Goal: Communication & Community: Answer question/provide support

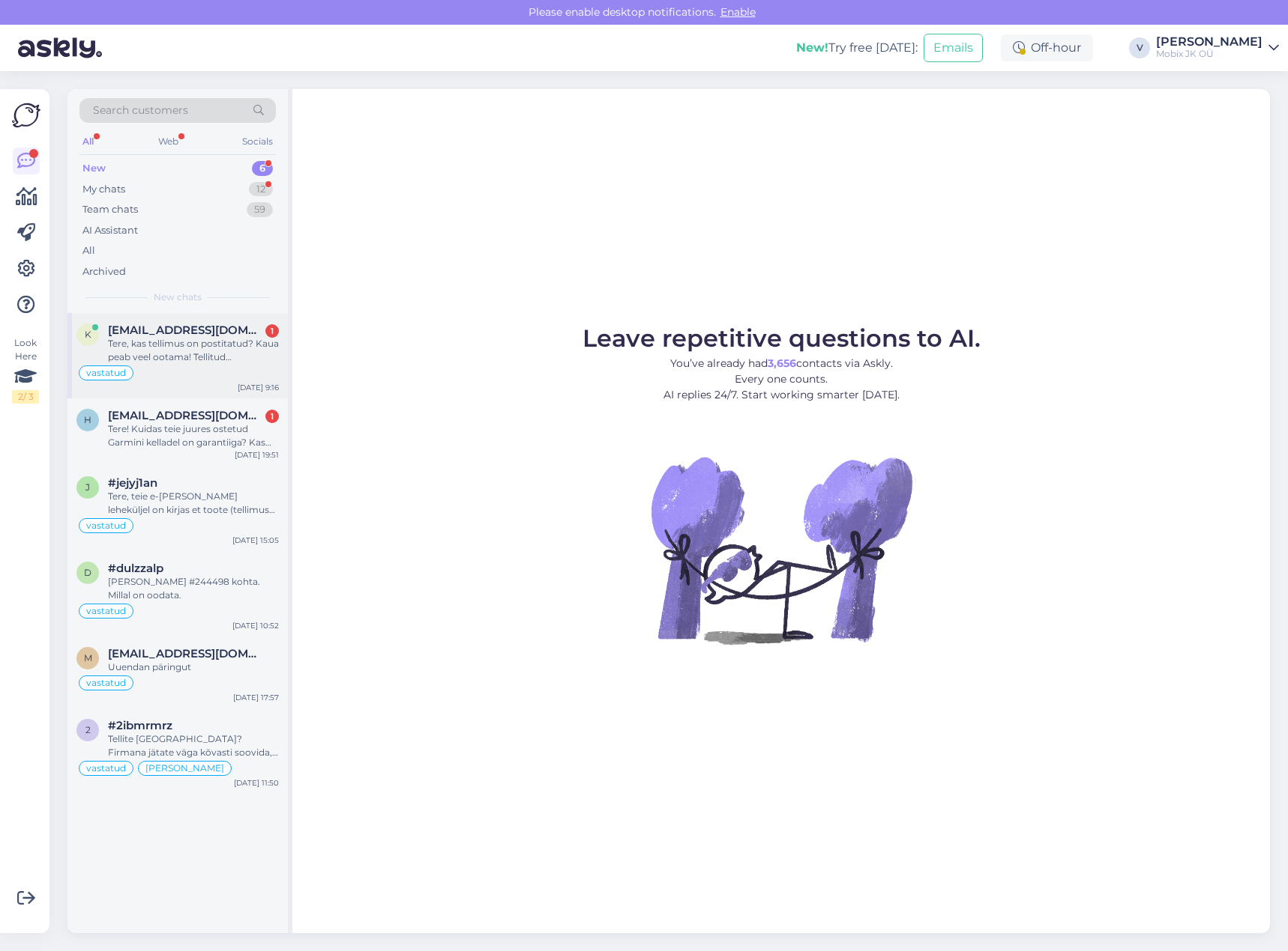
drag, startPoint x: 168, startPoint y: 335, endPoint x: 199, endPoint y: 368, distance: 45.3
click at [168, 334] on span "[EMAIL_ADDRESS][DOMAIN_NAME]" at bounding box center [186, 331] width 156 height 14
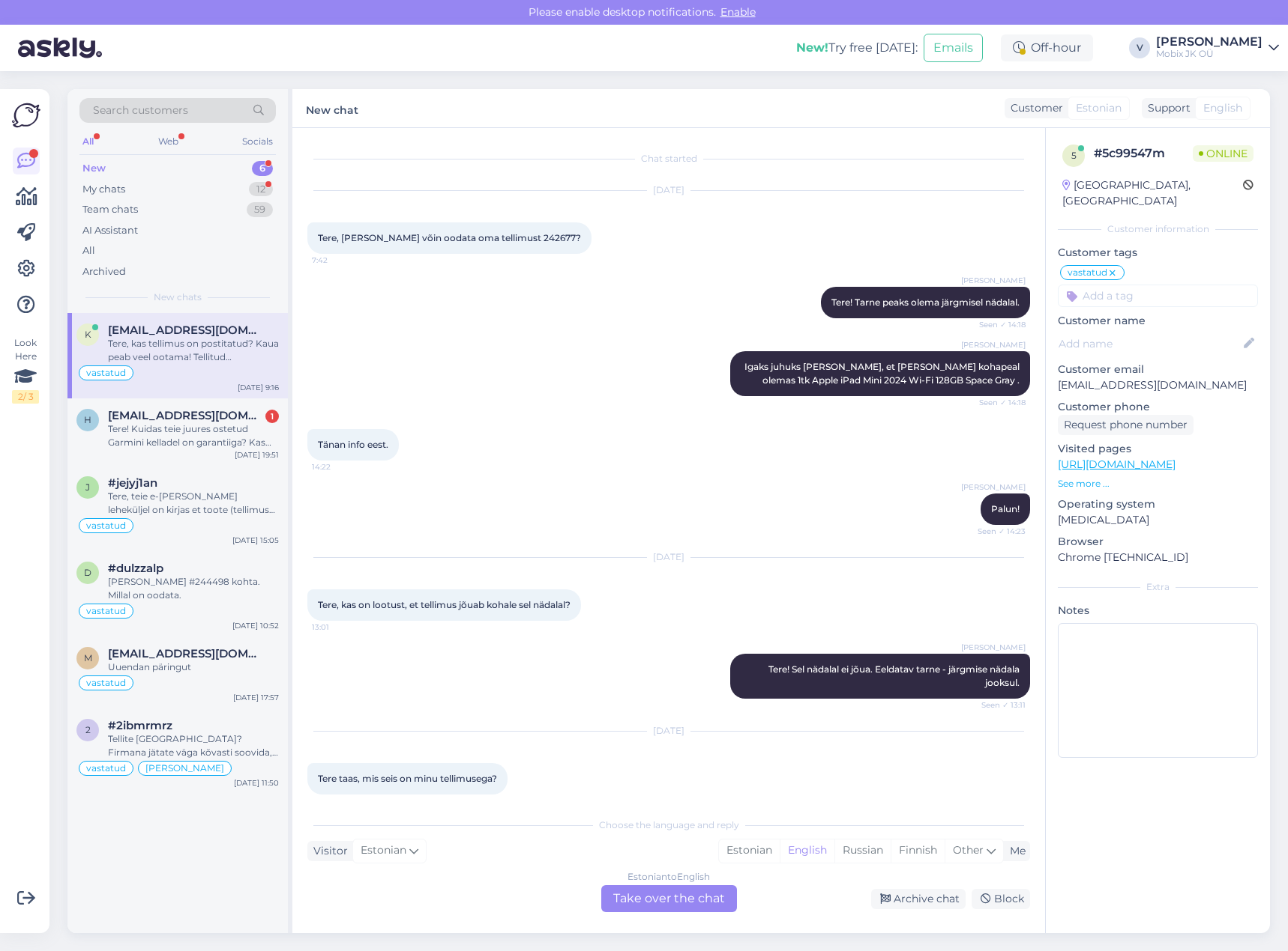
scroll to position [280, 0]
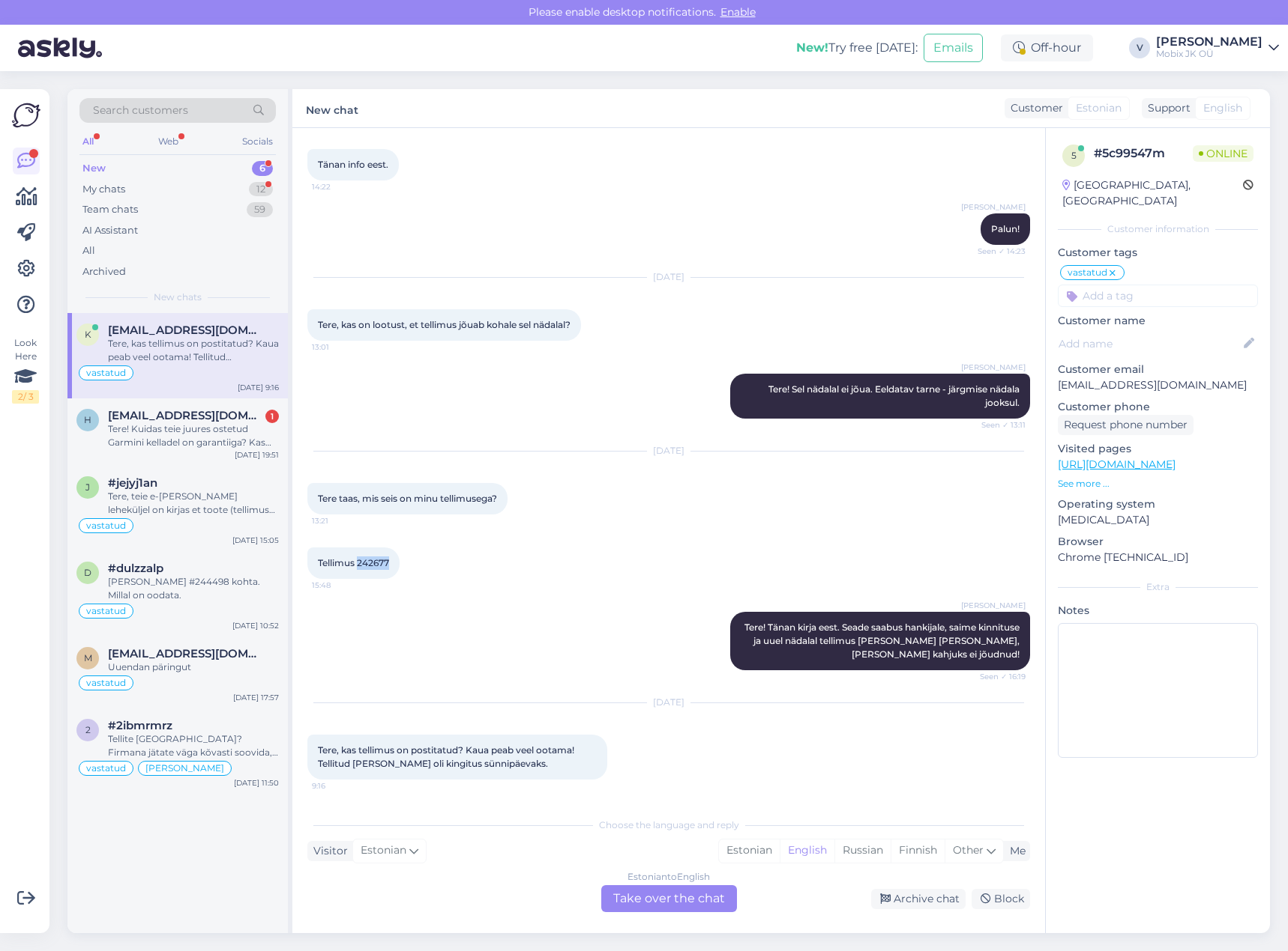
drag, startPoint x: 360, startPoint y: 562, endPoint x: 401, endPoint y: 561, distance: 41.0
click at [394, 561] on div "Tellimus 242677 15:48" at bounding box center [353, 563] width 92 height 32
copy span "242677"
click at [763, 851] on div "Estonian" at bounding box center [748, 850] width 61 height 22
click at [676, 901] on div "Estonian to Estonian Take over the chat" at bounding box center [669, 899] width 135 height 27
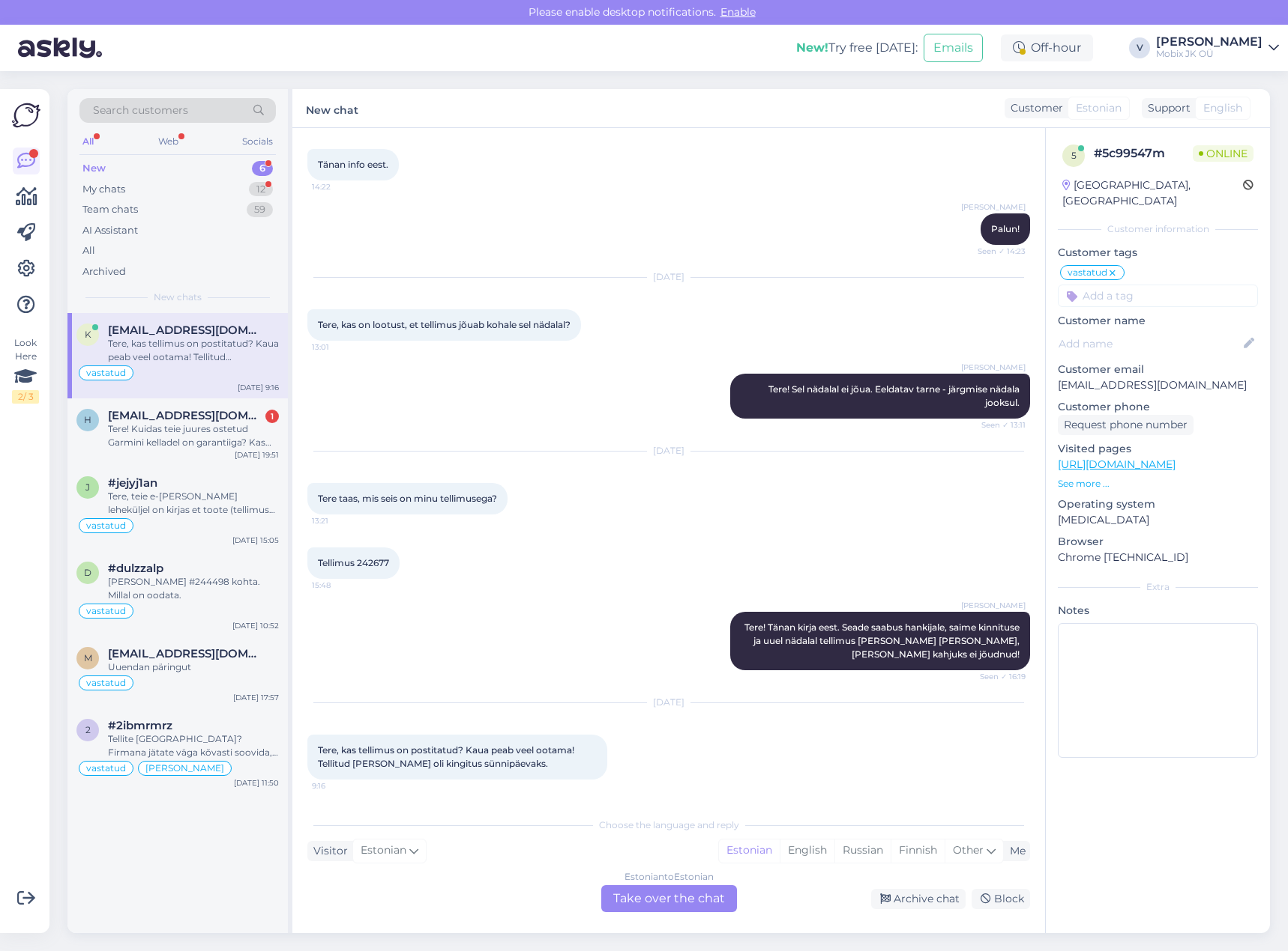
scroll to position [224, 0]
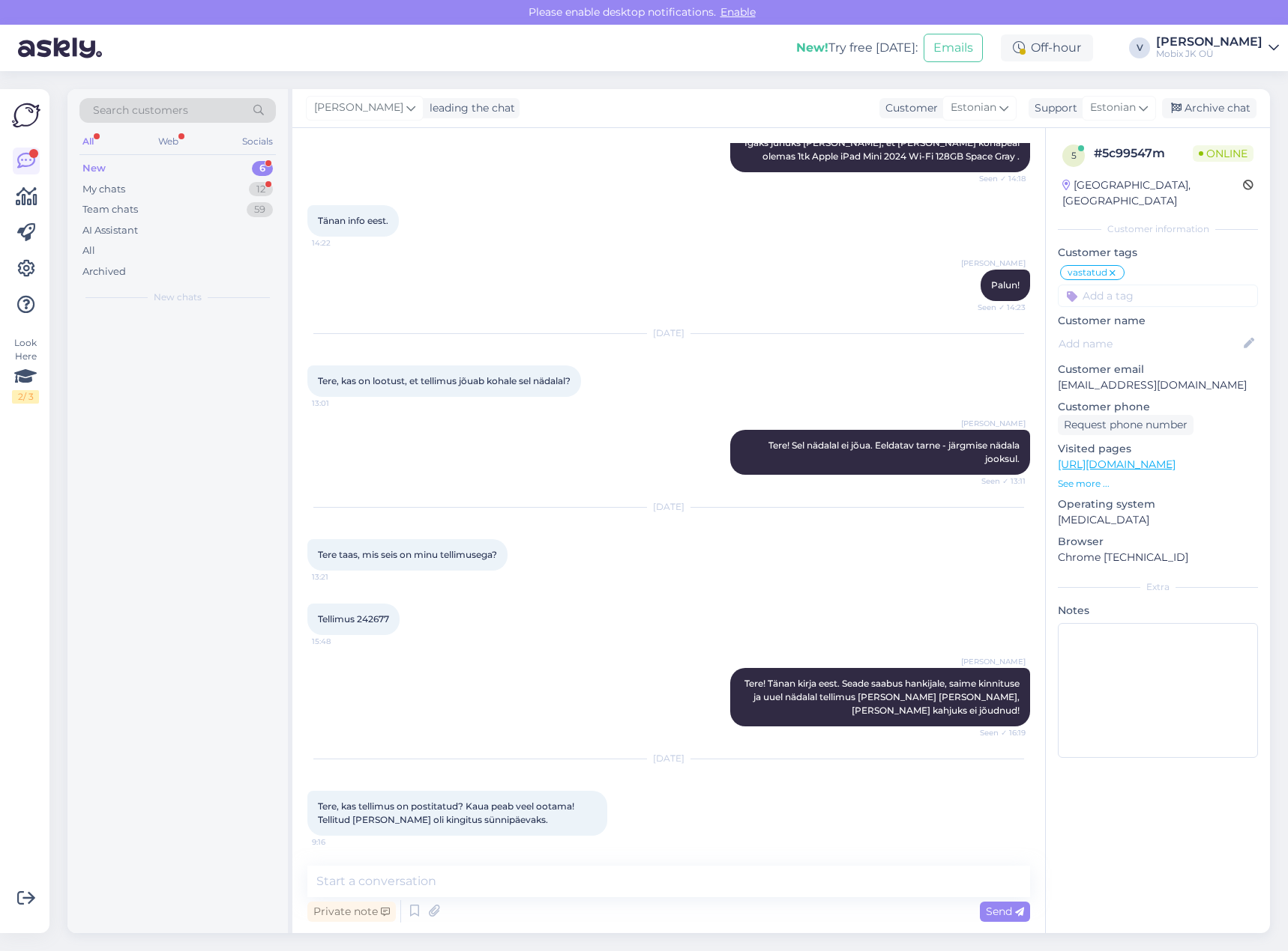
click at [688, 884] on textarea at bounding box center [668, 881] width 722 height 32
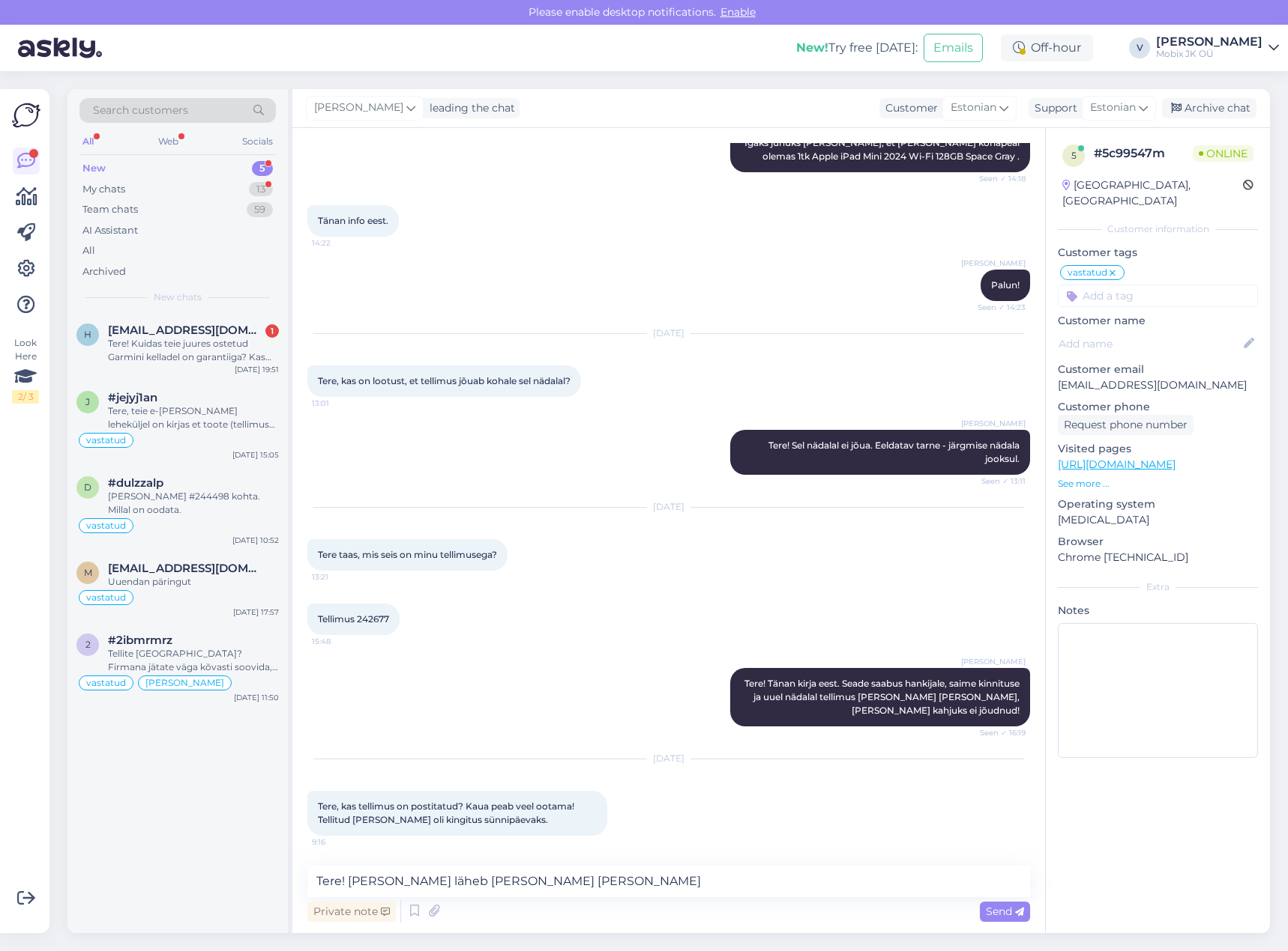
type textarea "Tere! [PERSON_NAME] läheb [PERSON_NAME] [PERSON_NAME]!"
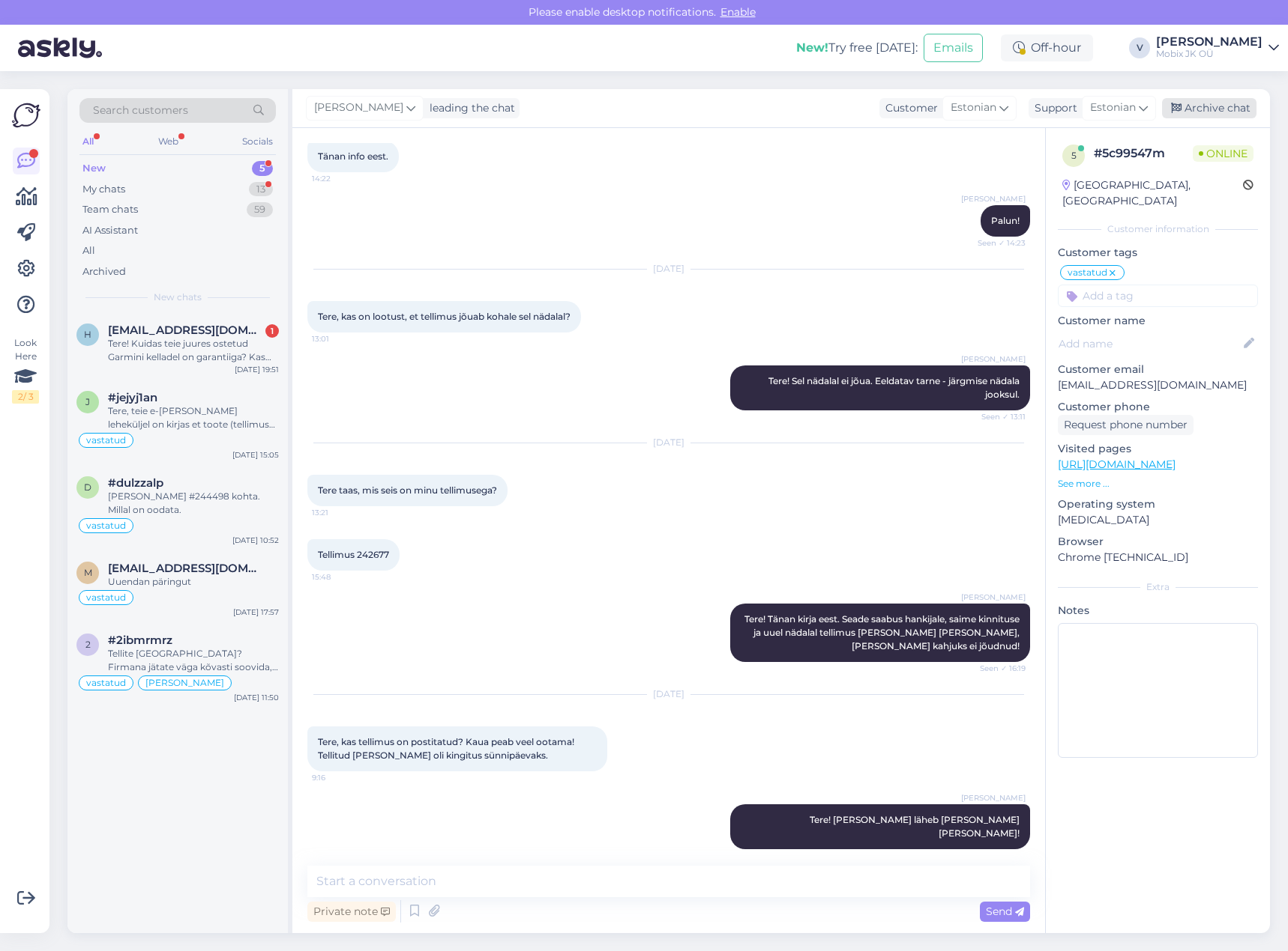
click at [1233, 111] on div "Archive chat" at bounding box center [1209, 108] width 95 height 20
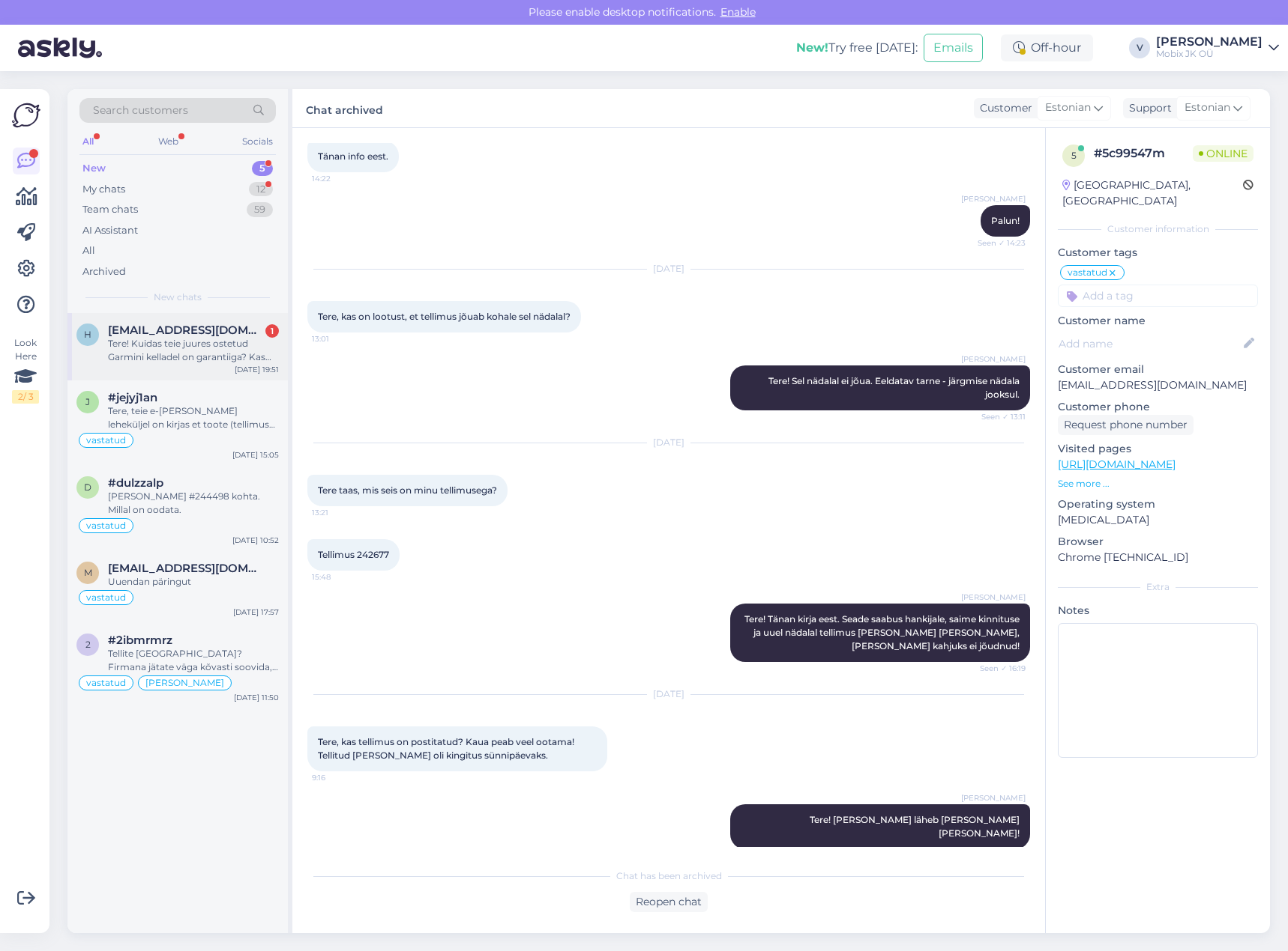
click at [222, 341] on div "Tere! Kuidas teie juures ostetud Garmini kelladel on garantiiga? Kas teie kaudu…" at bounding box center [193, 351] width 171 height 27
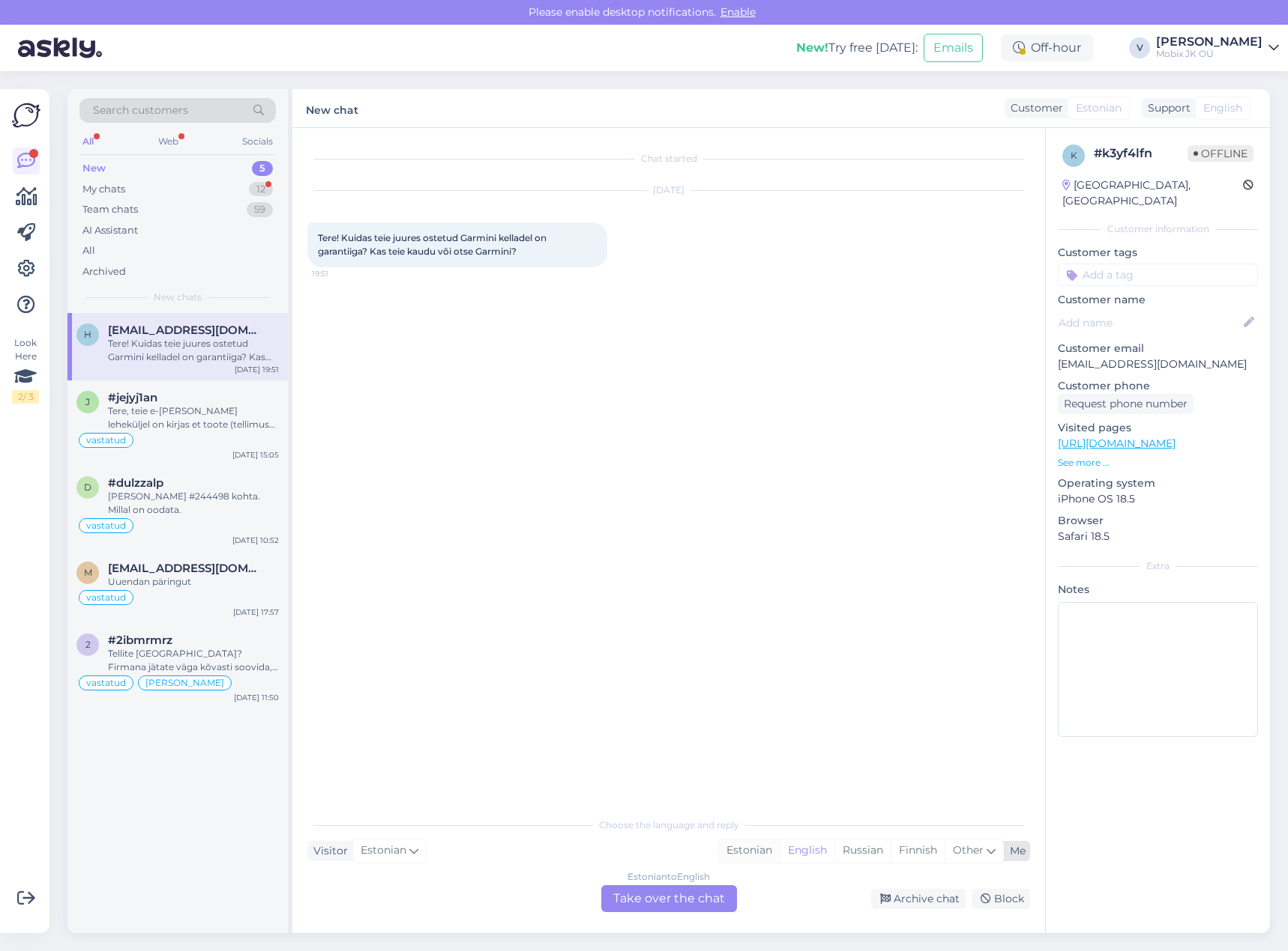
click at [734, 854] on div "Estonian" at bounding box center [748, 850] width 61 height 22
click at [698, 895] on div "Estonian to Estonian Take over the chat" at bounding box center [669, 899] width 135 height 27
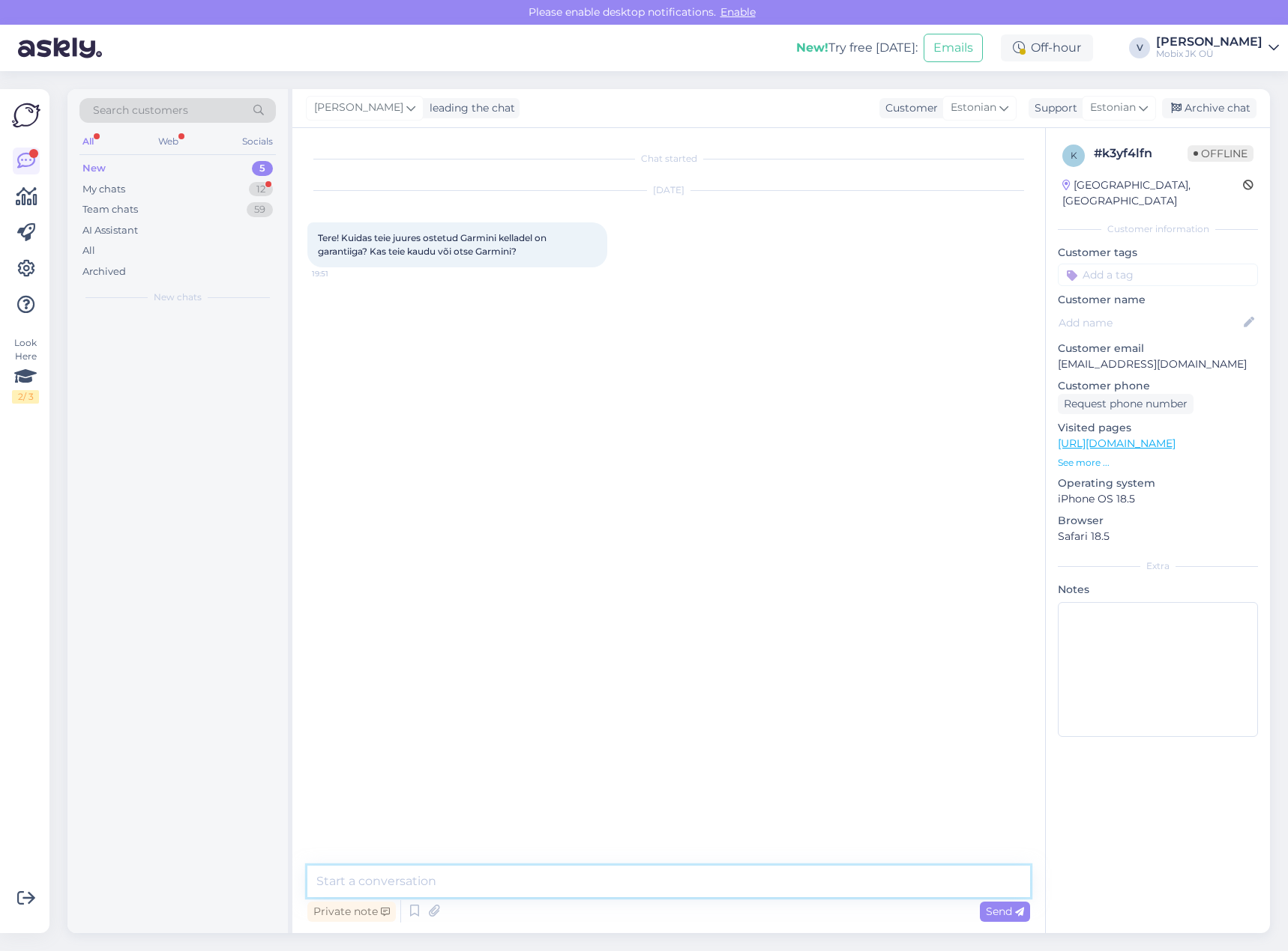
click at [700, 878] on textarea at bounding box center [668, 881] width 722 height 32
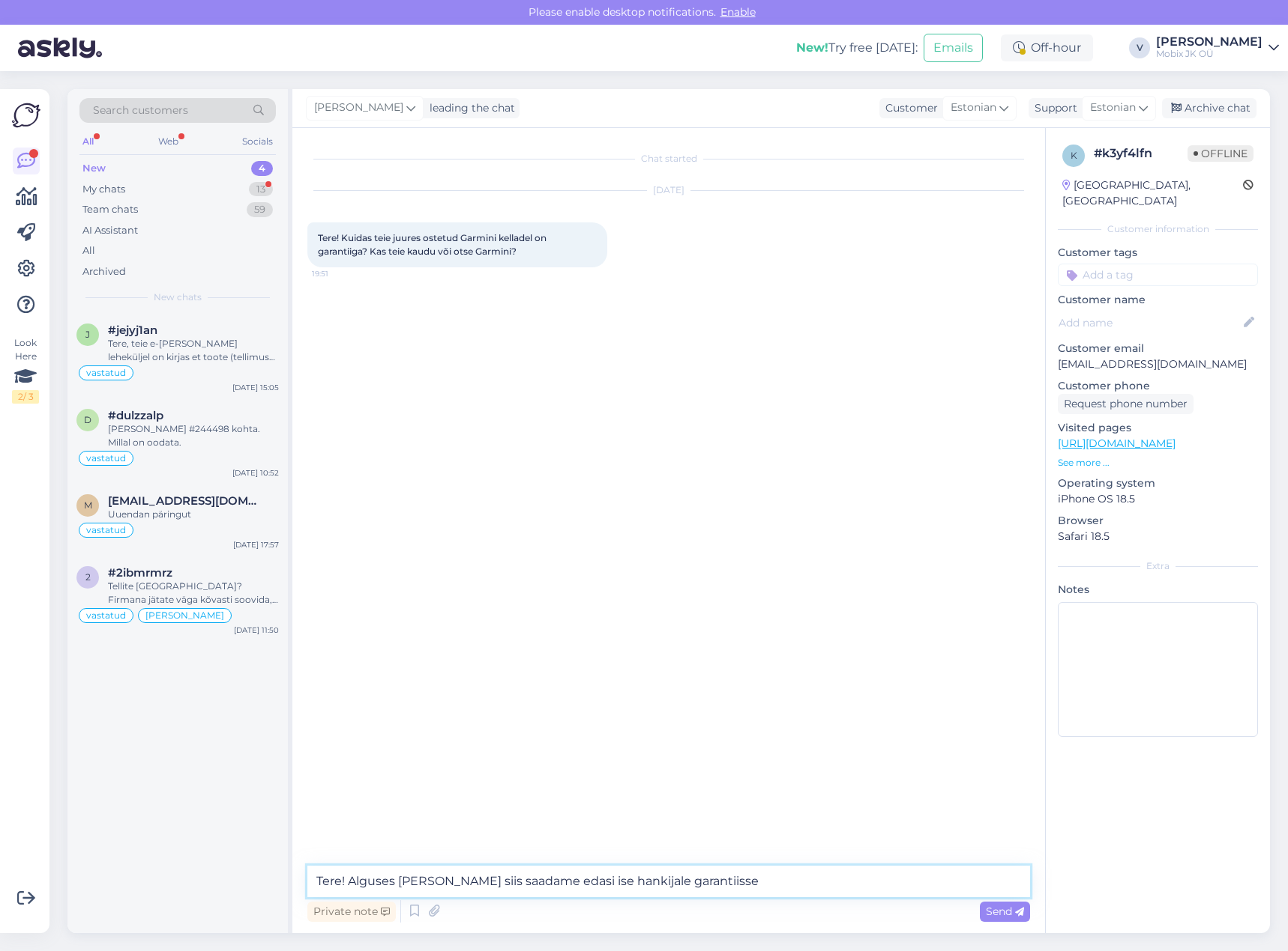
type textarea "Tere! Alguses [PERSON_NAME] siis saadame edasi ise hankijale garantiisse!"
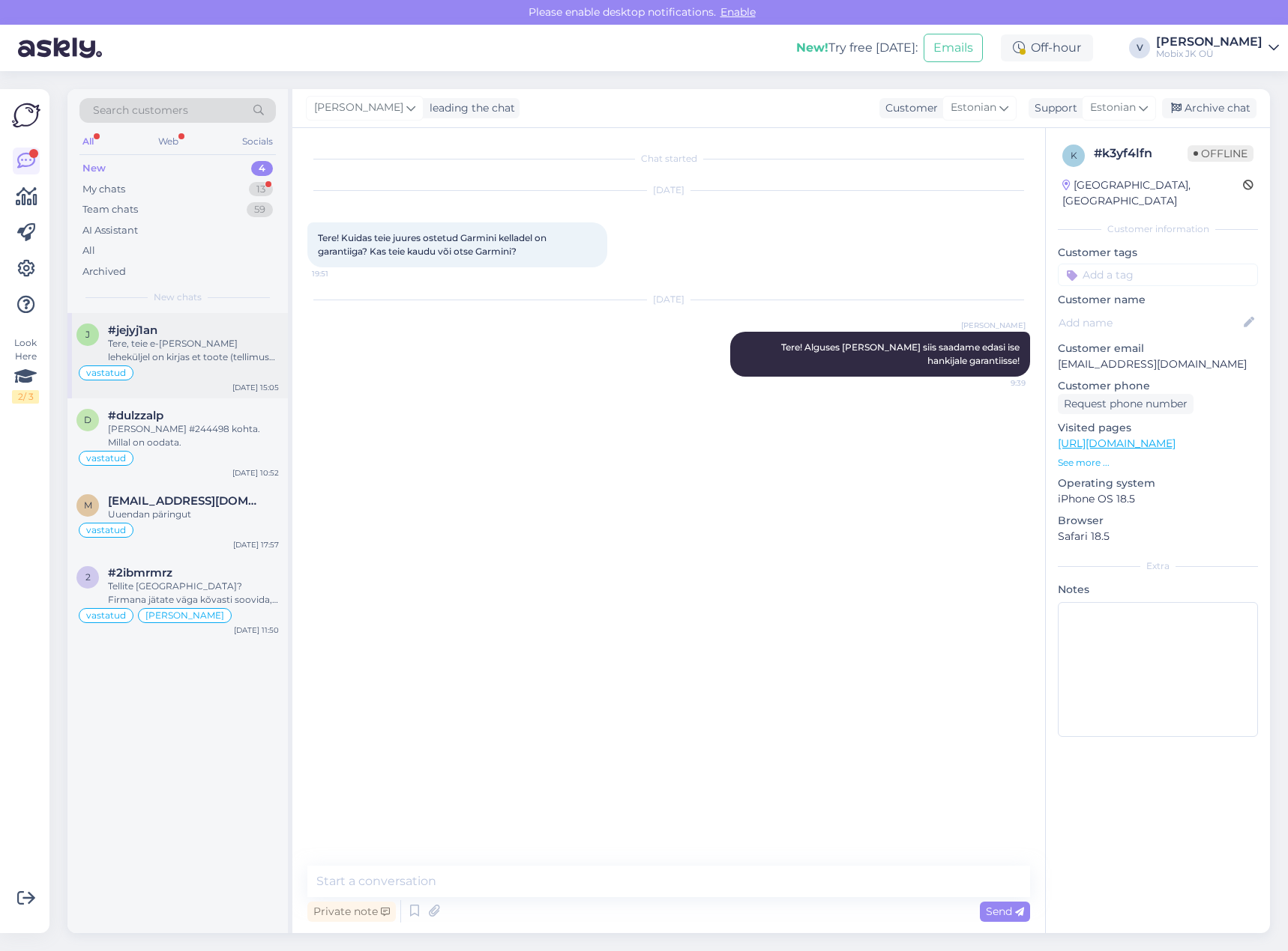
click at [180, 363] on div "Tere, teie e-[PERSON_NAME] leheküljel on kirjas et toote (tellimus nr 238292) t…" at bounding box center [193, 351] width 171 height 27
